Goal: Check status

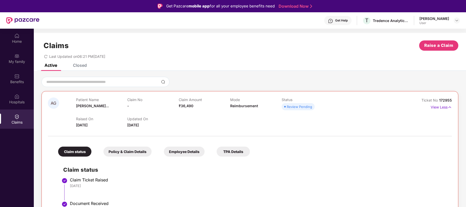
scroll to position [29, 0]
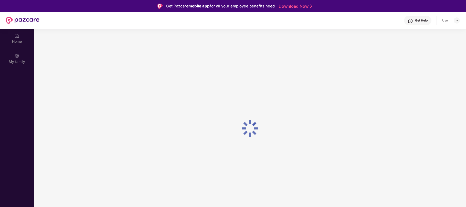
scroll to position [29, 0]
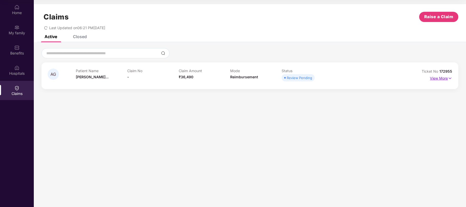
click at [443, 77] on p "View More" at bounding box center [441, 77] width 22 height 7
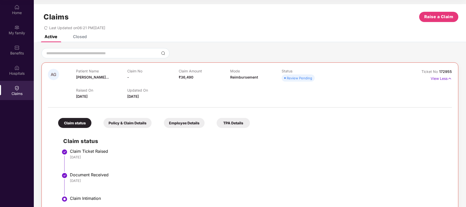
scroll to position [15, 0]
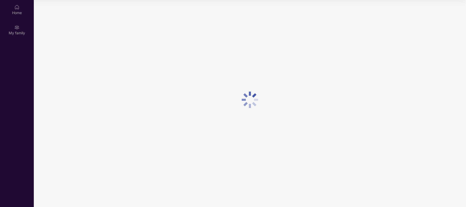
scroll to position [29, 0]
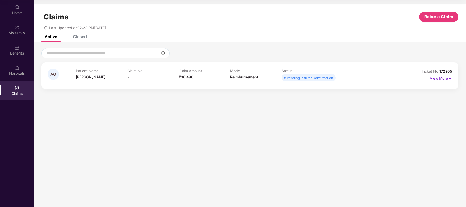
click at [440, 78] on p "View More" at bounding box center [441, 77] width 22 height 7
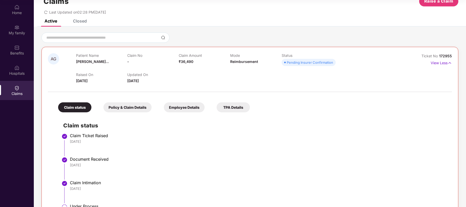
scroll to position [38, 0]
